Goal: Information Seeking & Learning: Learn about a topic

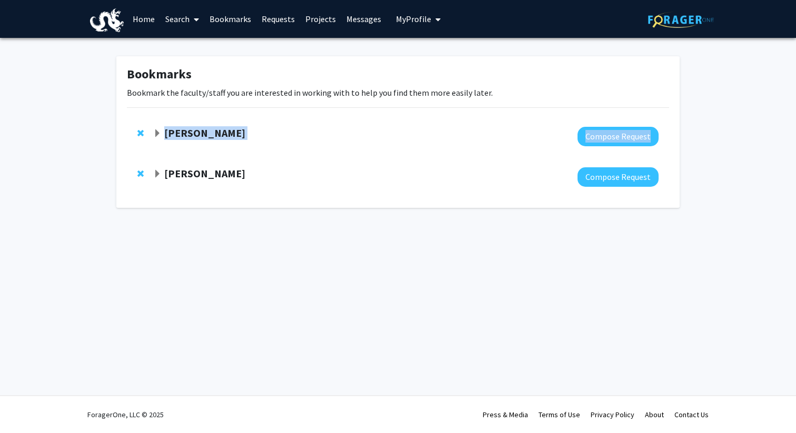
drag, startPoint x: 162, startPoint y: 128, endPoint x: 239, endPoint y: 188, distance: 97.9
click at [239, 188] on div "[PERSON_NAME] Compose Request [PERSON_NAME] Compose Request" at bounding box center [398, 156] width 558 height 81
click at [245, 255] on div "Skip navigation Home Search Bookmarks Requests Projects Messages My Profile [PE…" at bounding box center [398, 216] width 796 height 433
drag, startPoint x: 246, startPoint y: 182, endPoint x: 162, endPoint y: 122, distance: 103.2
click at [162, 122] on div "[PERSON_NAME] Compose Request [PERSON_NAME] Compose Request" at bounding box center [398, 156] width 558 height 81
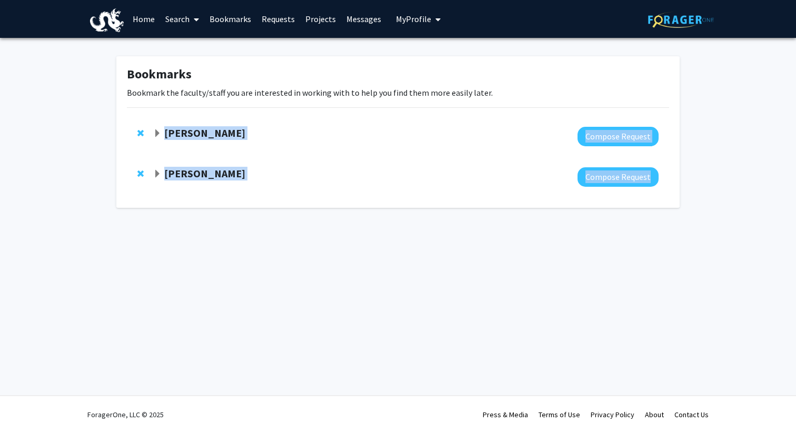
copy div "[PERSON_NAME] Compose Request [PERSON_NAME] Compose Request"
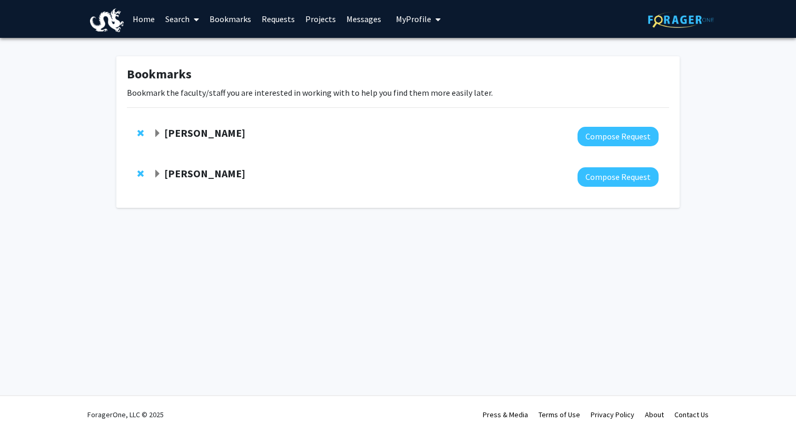
click at [201, 126] on div "[PERSON_NAME] Compose Request" at bounding box center [398, 136] width 542 height 41
click at [194, 131] on strong "[PERSON_NAME]" at bounding box center [204, 132] width 81 height 13
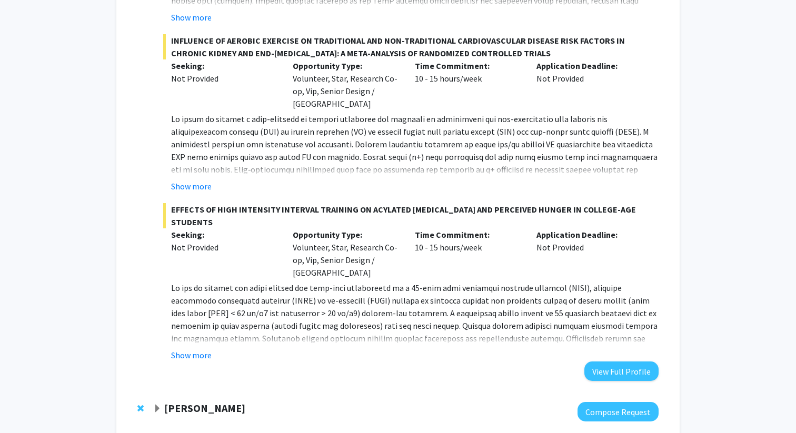
scroll to position [451, 0]
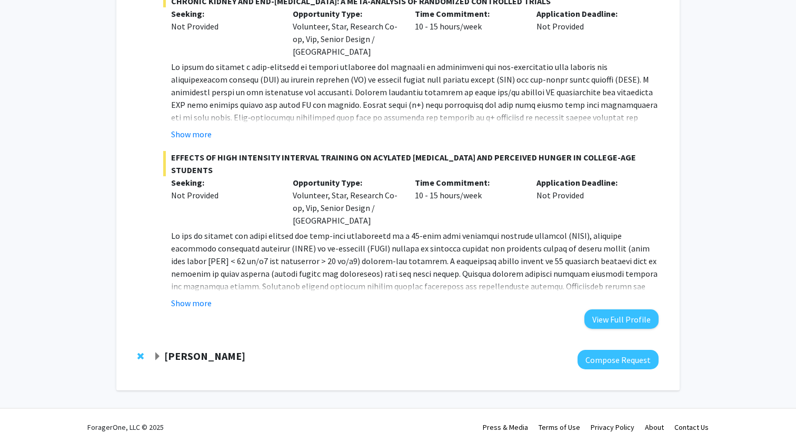
click at [203, 349] on strong "[PERSON_NAME]" at bounding box center [204, 355] width 81 height 13
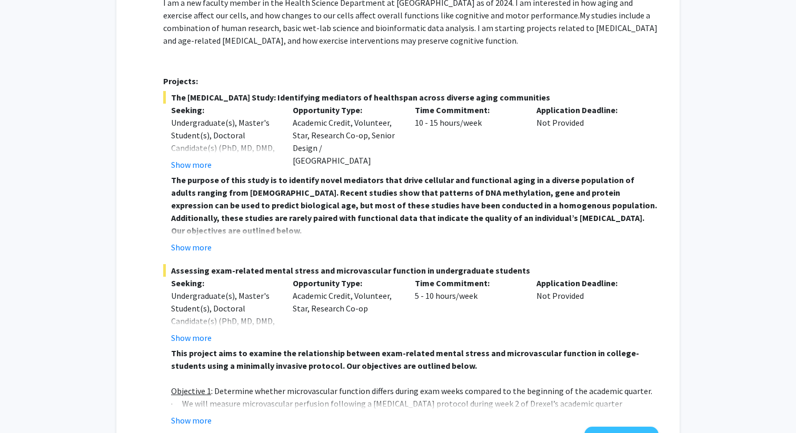
scroll to position [920, 0]
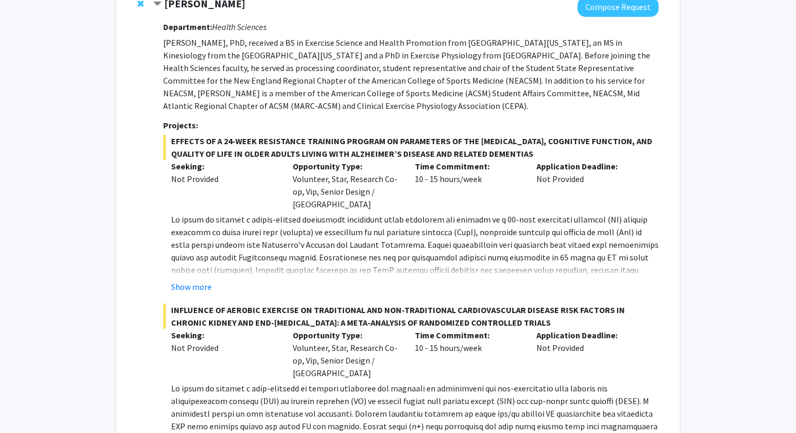
scroll to position [0, 0]
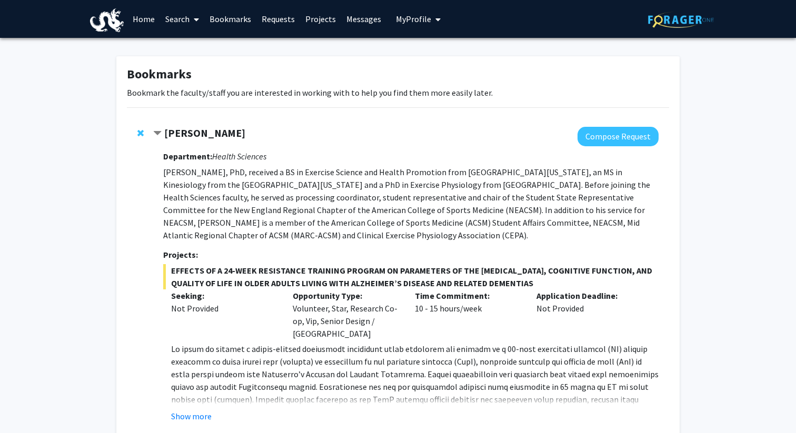
click at [183, 15] on link "Search" at bounding box center [182, 19] width 44 height 37
click at [310, 23] on link "Projects" at bounding box center [320, 19] width 41 height 37
click at [308, 21] on link "Projects" at bounding box center [320, 19] width 41 height 37
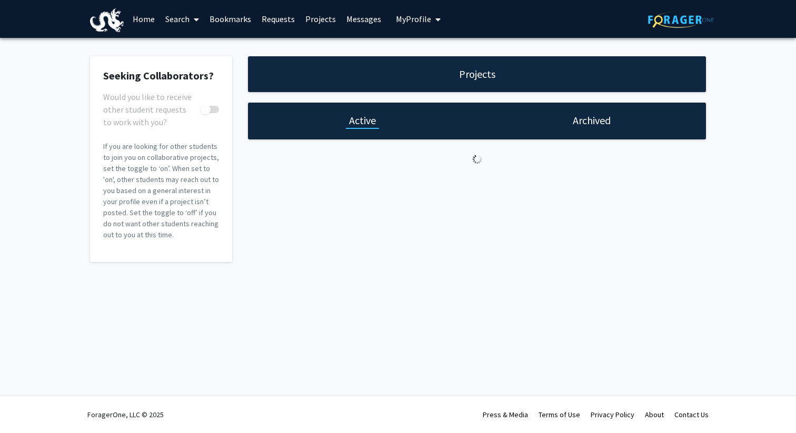
checkbox input "true"
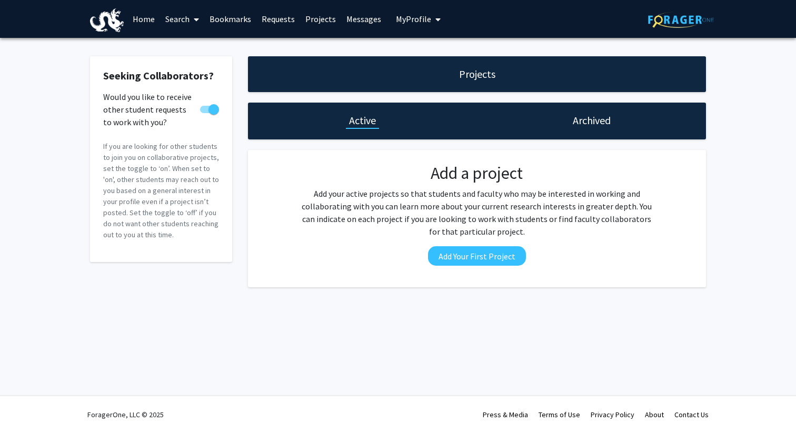
click at [188, 15] on link "Search" at bounding box center [182, 19] width 44 height 37
click at [187, 43] on span "Faculty/Staff" at bounding box center [198, 48] width 77 height 21
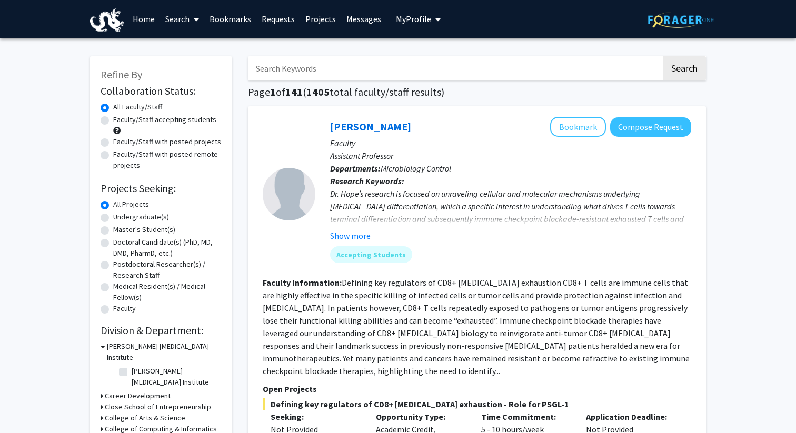
click at [315, 69] on input "Search Keywords" at bounding box center [454, 68] width 413 height 24
click at [662, 56] on button "Search" at bounding box center [683, 68] width 43 height 24
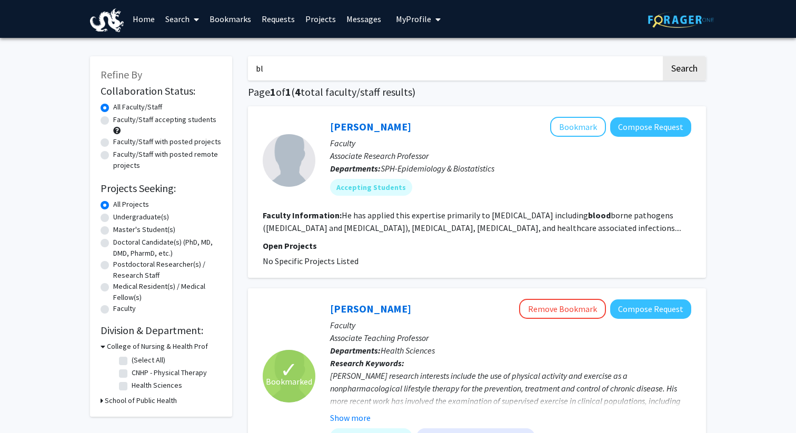
type input "b"
type input "j"
click at [662, 56] on button "Search" at bounding box center [683, 68] width 43 height 24
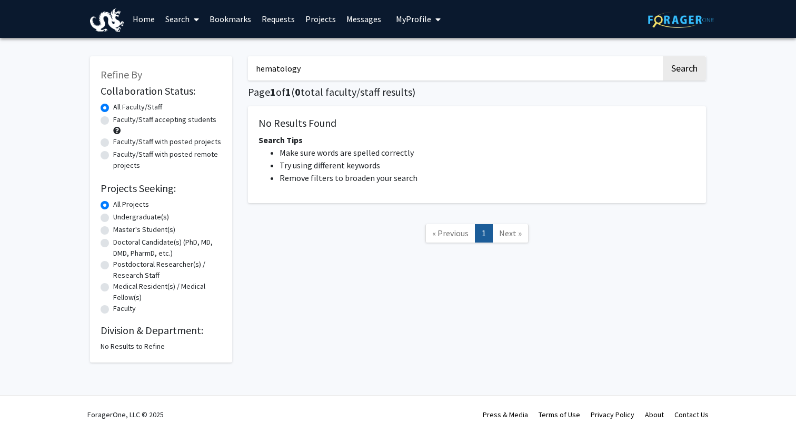
click at [358, 72] on input "hematology" at bounding box center [454, 68] width 413 height 24
type input "b"
click at [662, 56] on button "Search" at bounding box center [683, 68] width 43 height 24
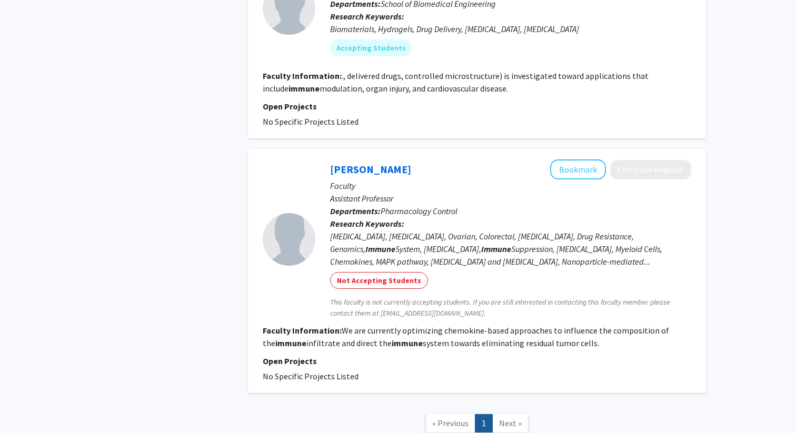
scroll to position [1378, 0]
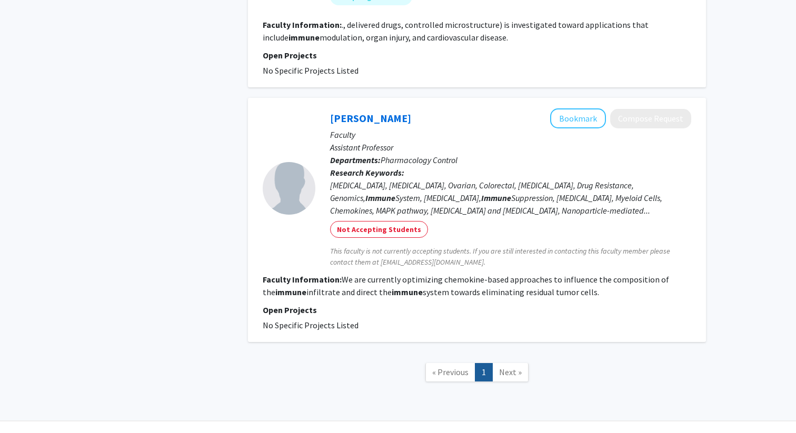
click at [507, 367] on span "Next »" at bounding box center [510, 372] width 23 height 11
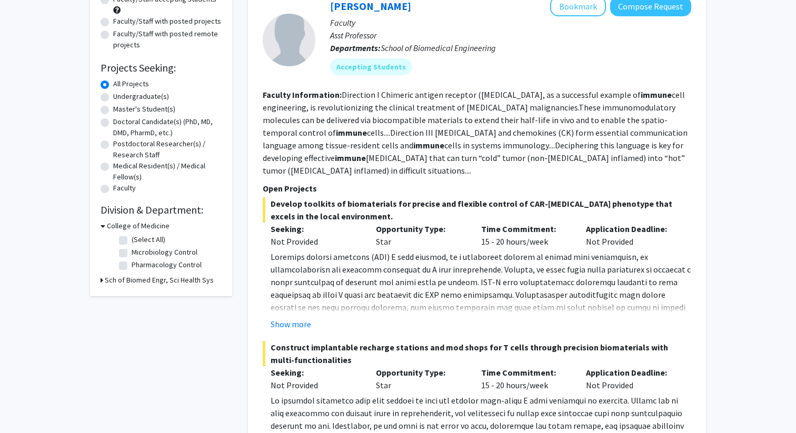
scroll to position [0, 0]
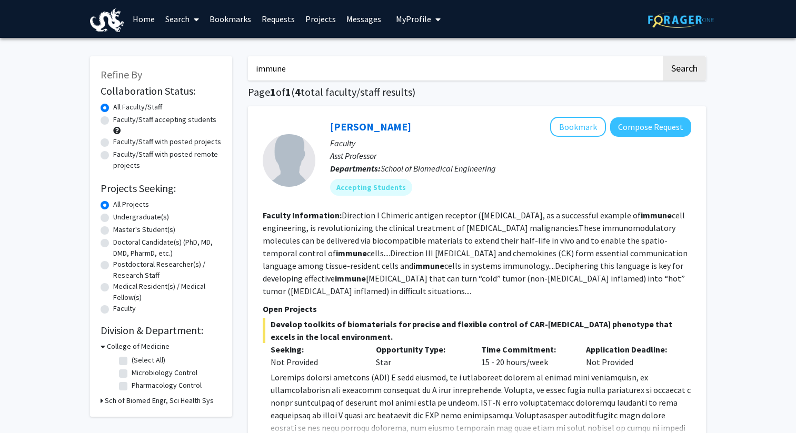
click at [324, 80] on input "immune" at bounding box center [454, 68] width 413 height 24
click at [662, 56] on button "Search" at bounding box center [683, 68] width 43 height 24
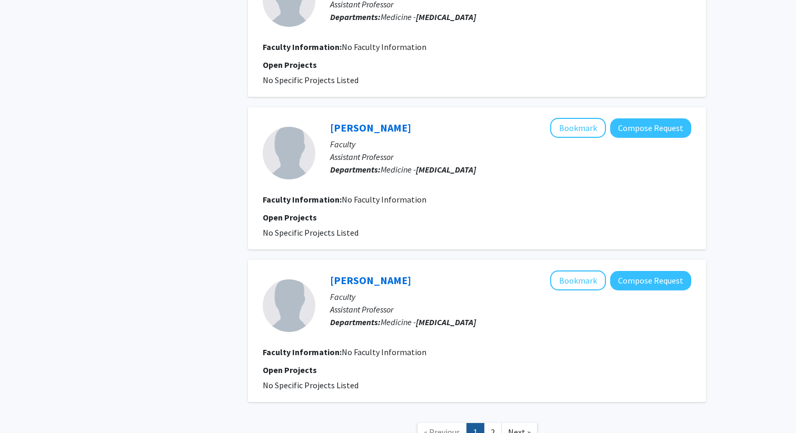
scroll to position [1628, 0]
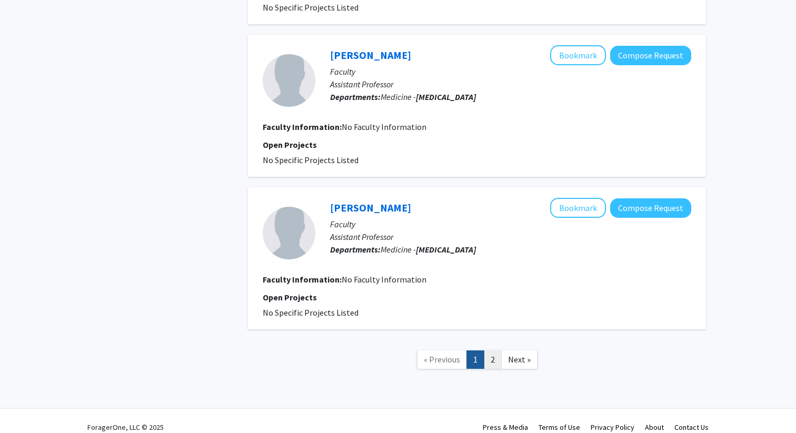
click at [493, 350] on link "2" at bounding box center [493, 359] width 18 height 18
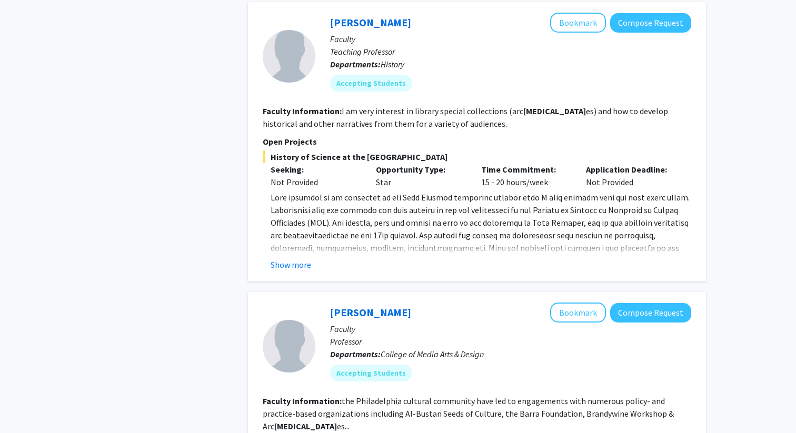
scroll to position [2255, 0]
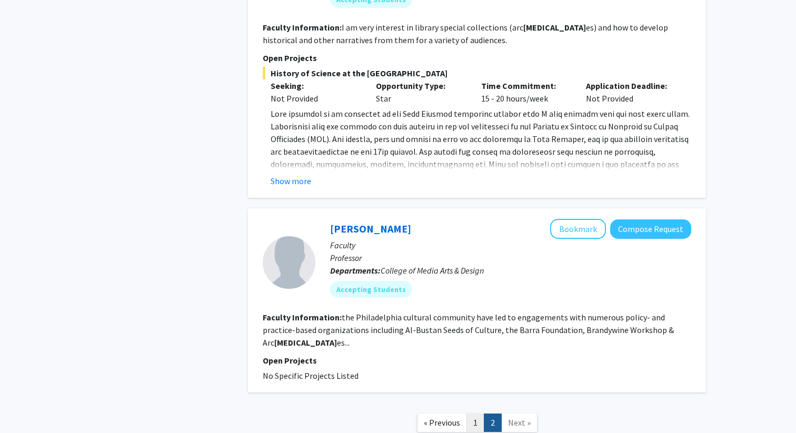
click at [471, 414] on link "1" at bounding box center [475, 423] width 18 height 18
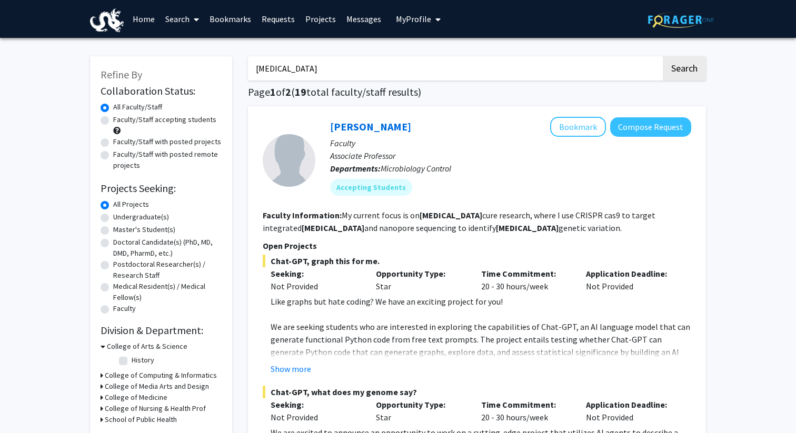
click at [310, 76] on input "[MEDICAL_DATA]" at bounding box center [454, 68] width 413 height 24
type input "blood"
click at [662, 56] on button "Search" at bounding box center [683, 68] width 43 height 24
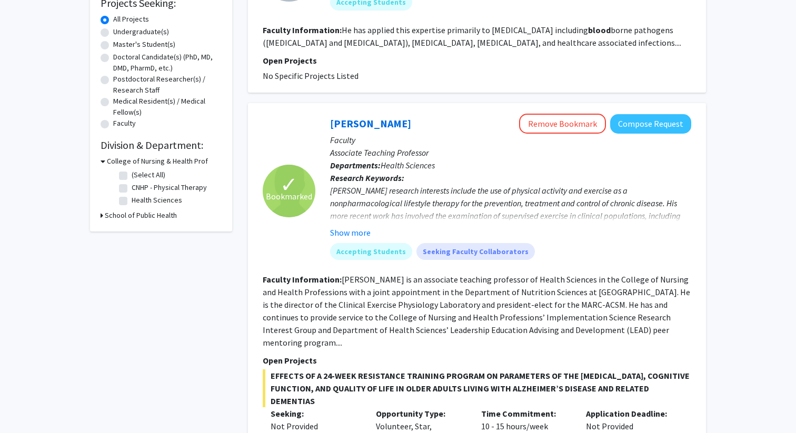
scroll to position [212, 0]
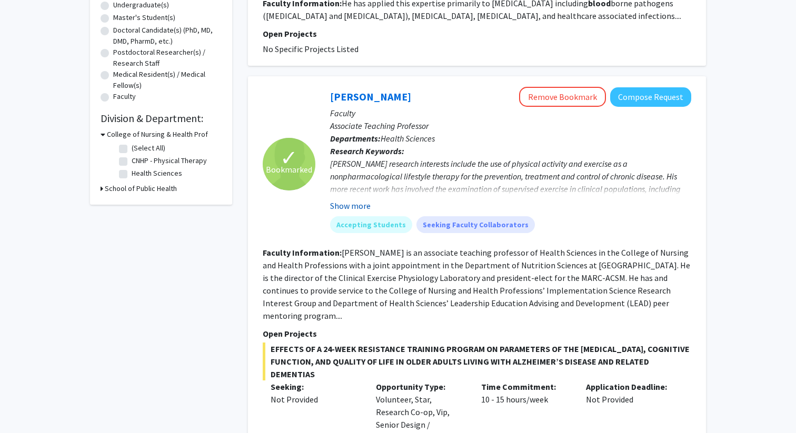
click at [365, 203] on button "Show more" at bounding box center [350, 205] width 41 height 13
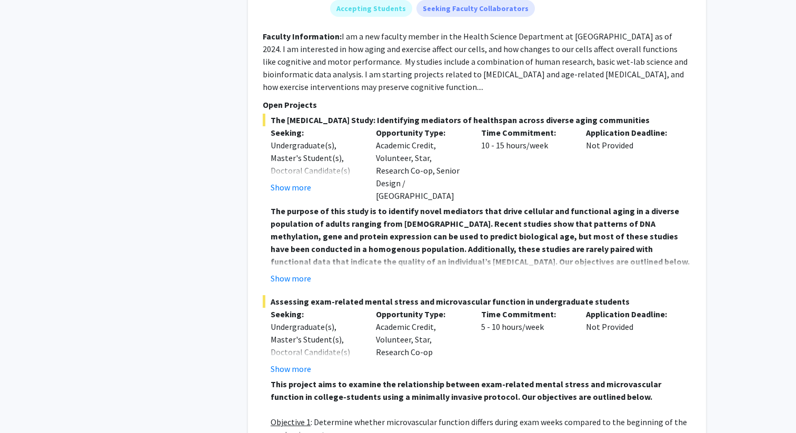
scroll to position [1297, 0]
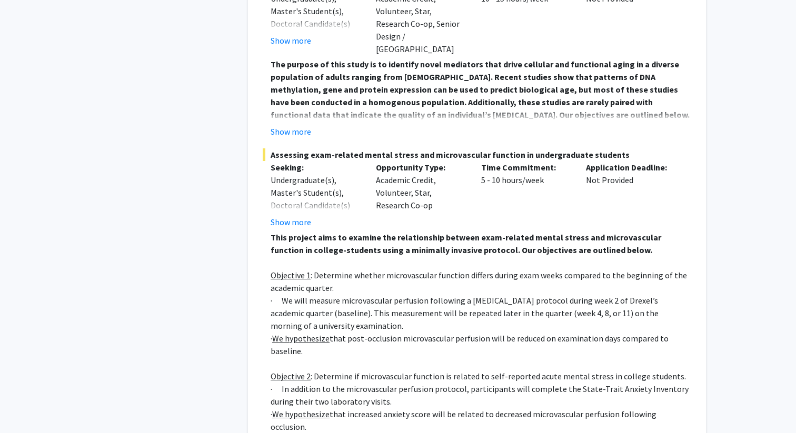
scroll to position [1454, 0]
